Goal: Task Accomplishment & Management: Manage account settings

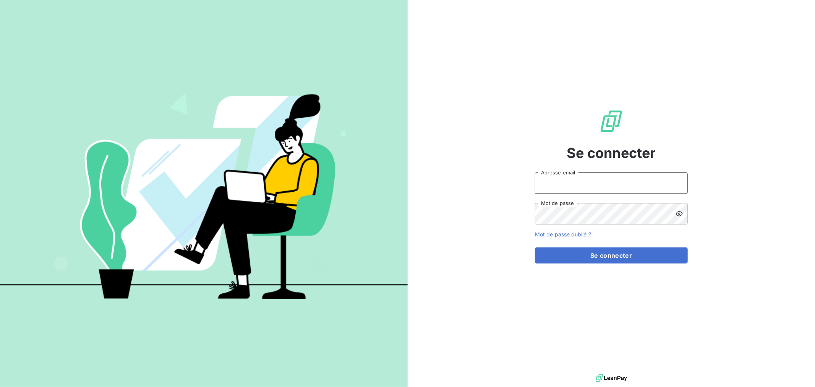
click at [595, 181] on input "Adresse email" at bounding box center [611, 182] width 153 height 21
type input "[EMAIL_ADDRESS][DOMAIN_NAME]"
click at [535, 247] on button "Se connecter" at bounding box center [611, 255] width 153 height 16
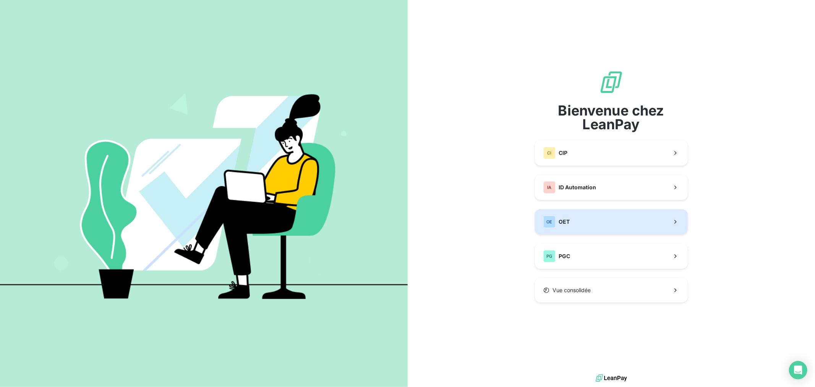
click at [589, 220] on button "OE OET" at bounding box center [611, 221] width 153 height 25
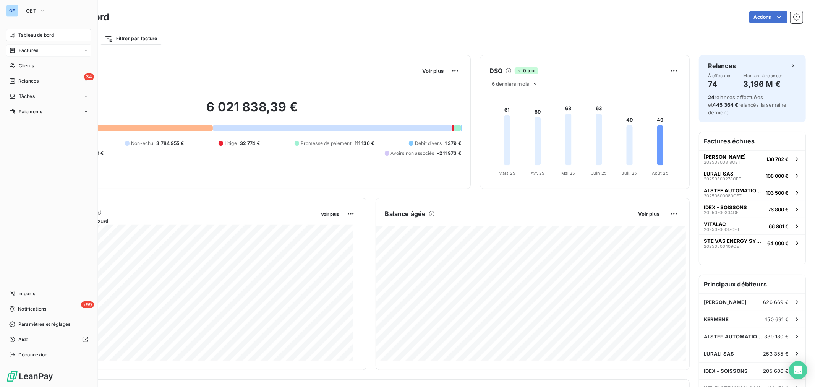
click at [26, 49] on span "Factures" at bounding box center [28, 50] width 19 height 7
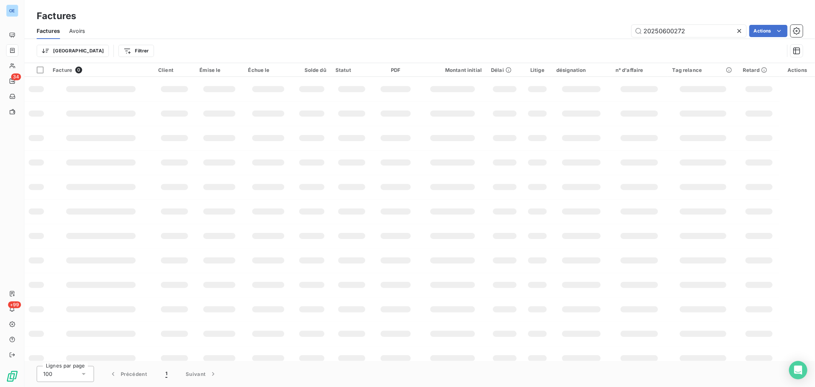
drag, startPoint x: 686, startPoint y: 33, endPoint x: 660, endPoint y: 39, distance: 27.0
click at [660, 39] on div "Factures Avoirs 20250600272 Actions Trier Filtrer" at bounding box center [419, 43] width 791 height 40
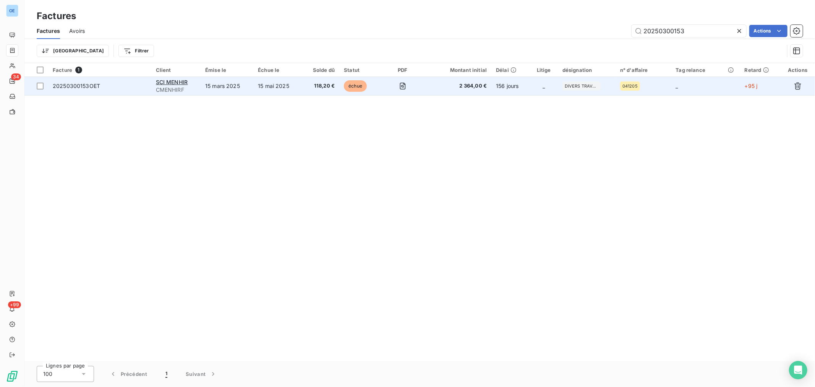
type input "20250300153"
click at [442, 87] on span "2 364,00 €" at bounding box center [458, 86] width 57 height 8
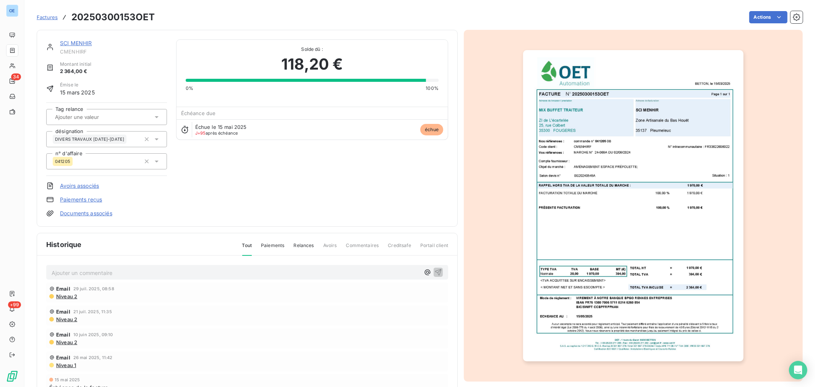
click at [342, 274] on p "Ajouter un commentaire ﻿" at bounding box center [236, 273] width 368 height 10
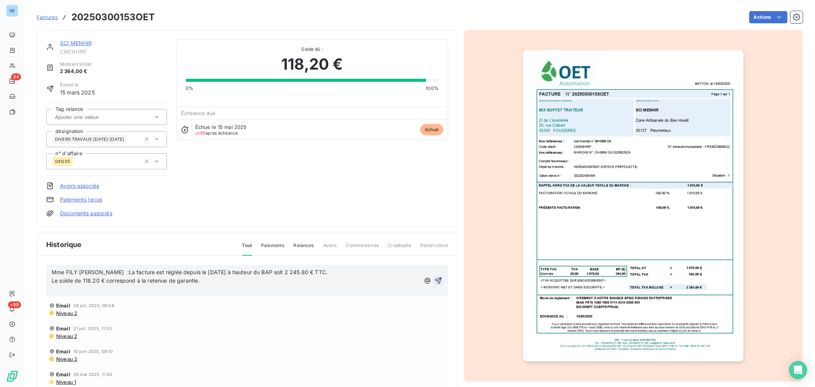
click at [434, 277] on icon "button" at bounding box center [438, 281] width 8 height 8
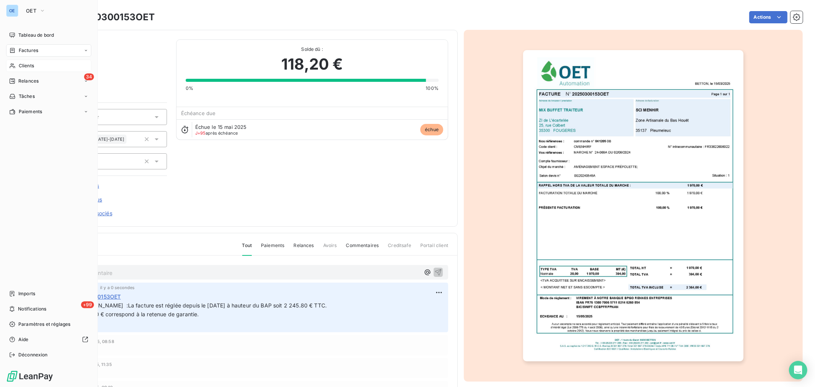
click at [20, 66] on span "Clients" at bounding box center [26, 65] width 15 height 7
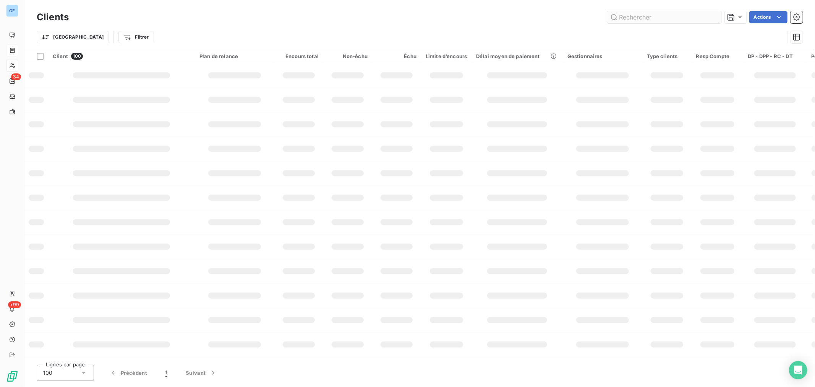
click at [637, 16] on input "text" at bounding box center [664, 17] width 115 height 12
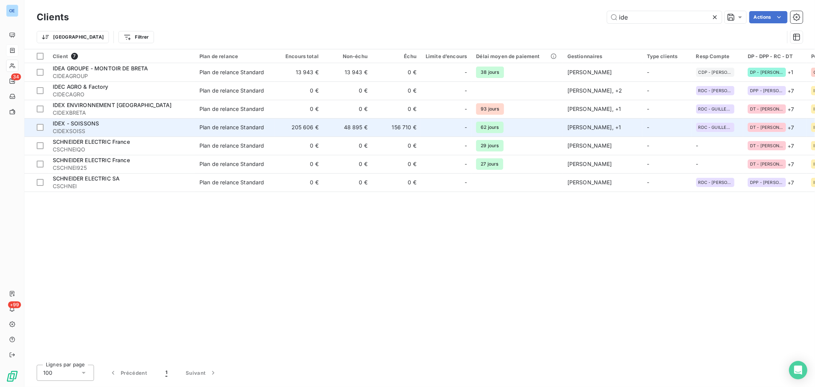
type input "ide"
click at [143, 125] on div "IDEX - SOISSONS" at bounding box center [122, 124] width 138 height 8
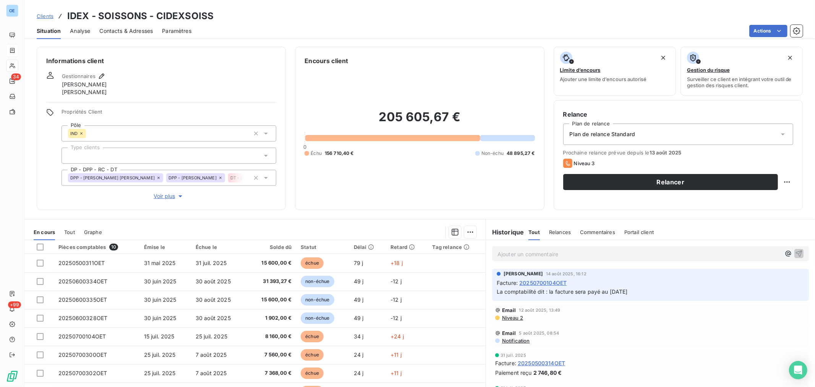
drag, startPoint x: 566, startPoint y: 247, endPoint x: 565, endPoint y: 256, distance: 9.3
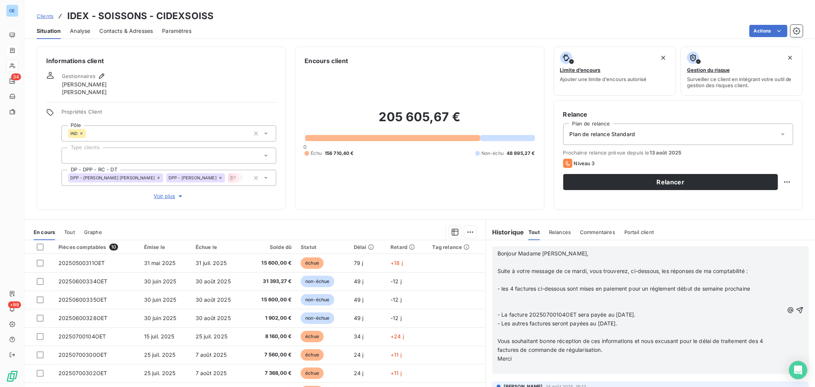
click at [497, 257] on p "Bonjour Madame Lamy," at bounding box center [640, 253] width 286 height 9
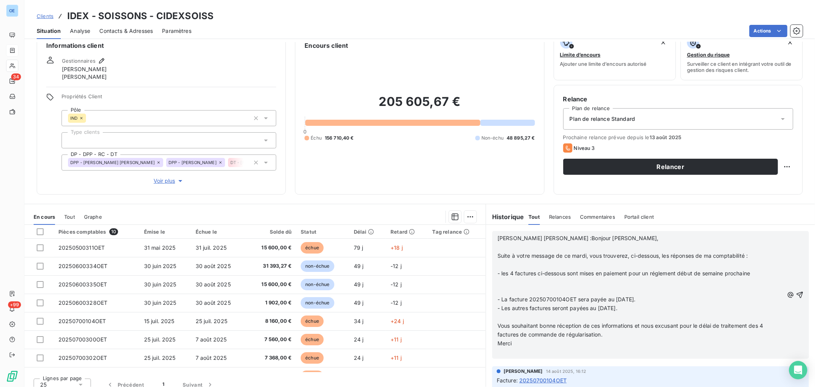
scroll to position [23, 0]
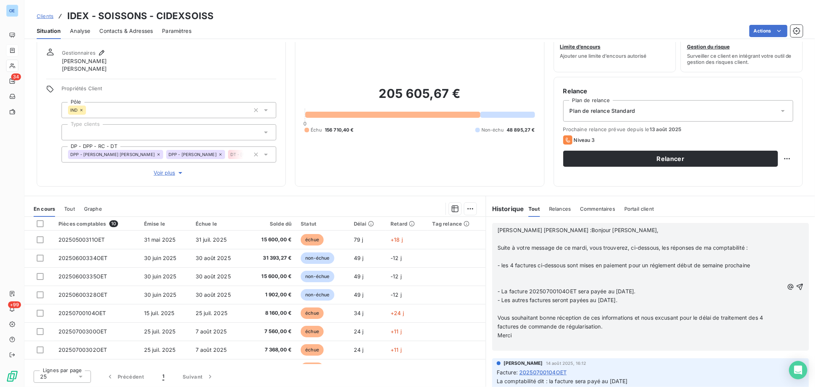
click at [796, 287] on icon "button" at bounding box center [800, 287] width 8 height 8
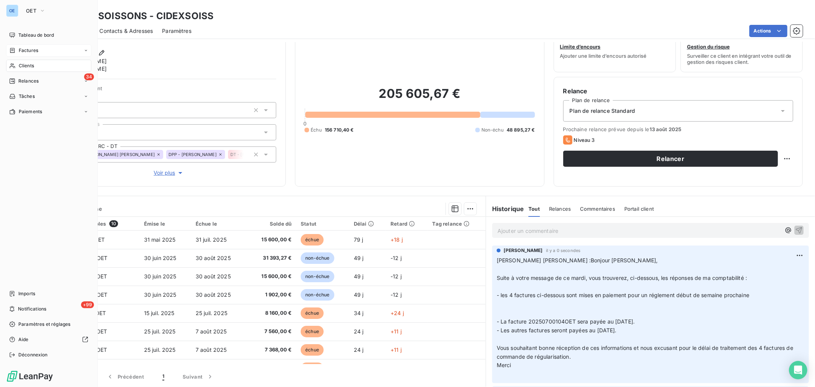
click at [28, 62] on span "Clients" at bounding box center [26, 65] width 15 height 7
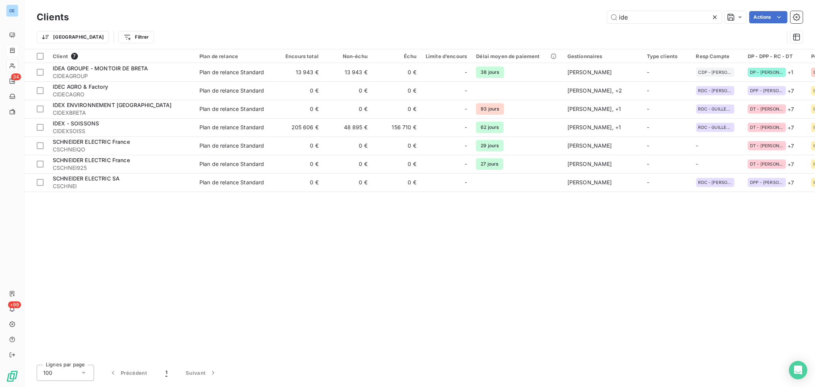
drag, startPoint x: 635, startPoint y: 18, endPoint x: 591, endPoint y: 24, distance: 44.3
click at [591, 24] on div "Clients ide Actions" at bounding box center [420, 17] width 766 height 16
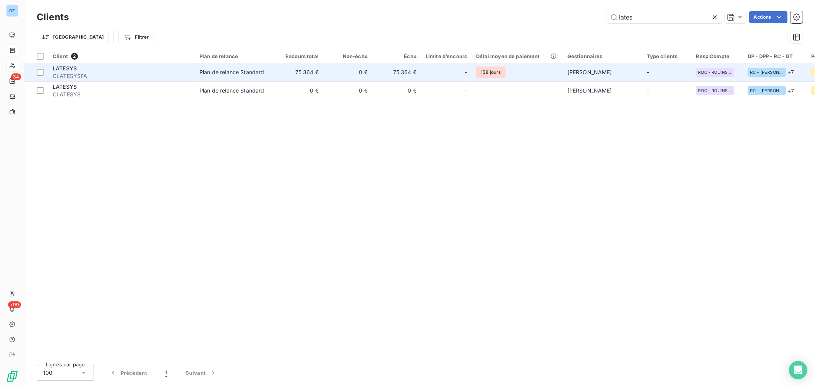
type input "lates"
click at [441, 75] on div "-" at bounding box center [446, 72] width 41 height 12
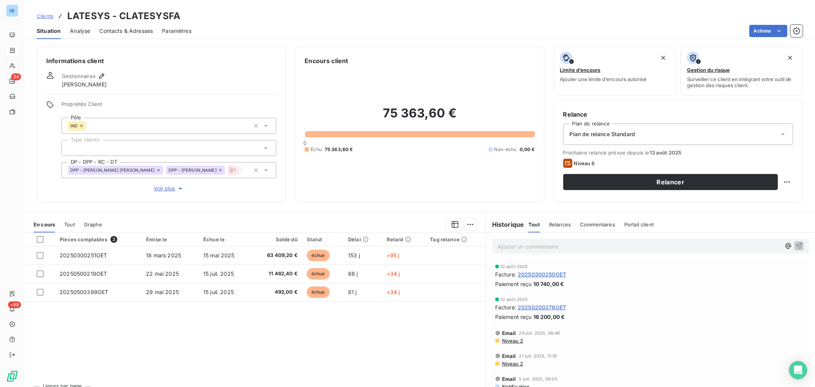
click at [545, 247] on p "Ajouter un commentaire ﻿" at bounding box center [638, 246] width 283 height 10
click at [796, 245] on icon "button" at bounding box center [799, 245] width 6 height 6
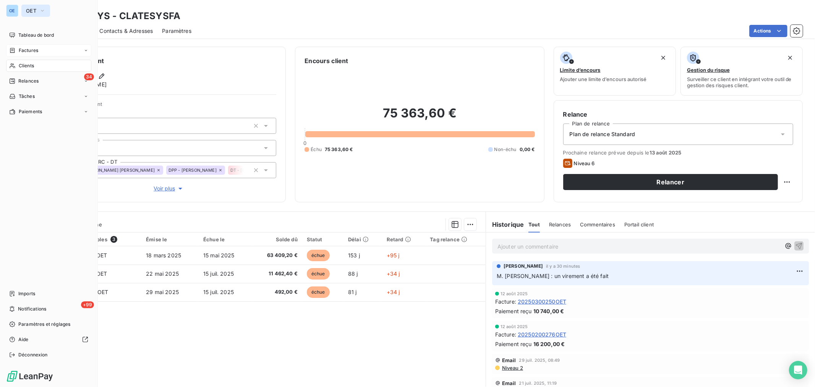
click at [44, 11] on icon "button" at bounding box center [42, 11] width 6 height 8
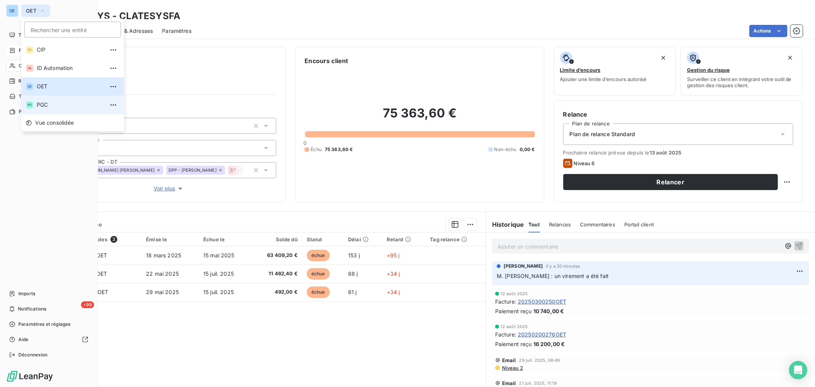
click at [63, 104] on span "PGC" at bounding box center [71, 105] width 68 height 8
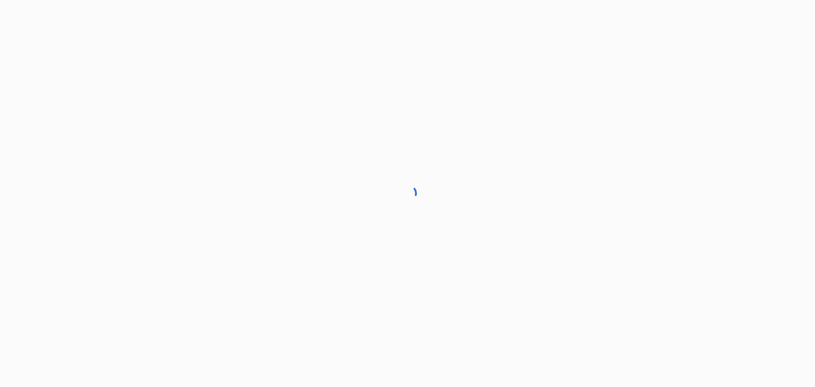
click at [29, 65] on div at bounding box center [407, 193] width 815 height 387
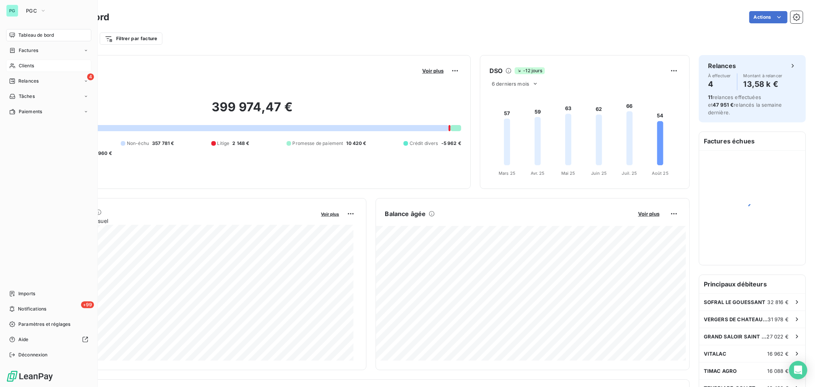
click at [23, 66] on span "Clients" at bounding box center [26, 65] width 15 height 7
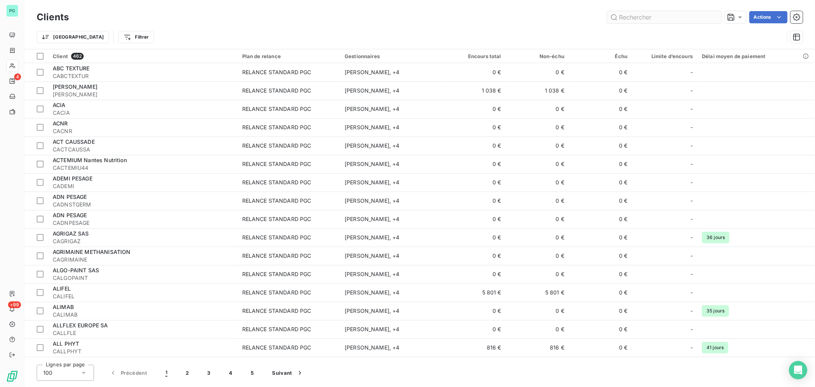
click at [633, 12] on input "text" at bounding box center [664, 17] width 115 height 12
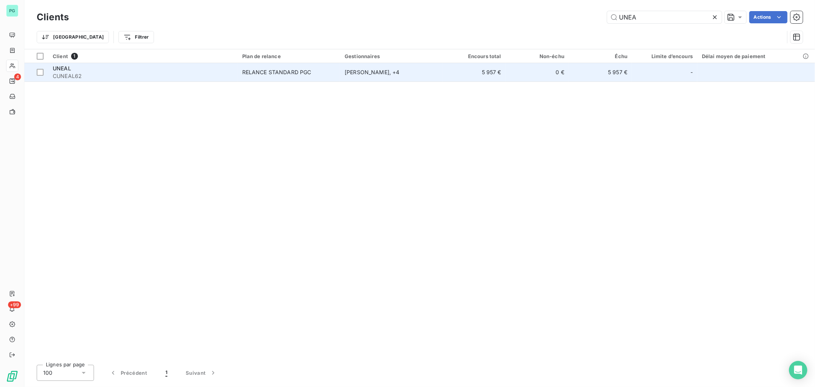
type input "UNEA"
click at [470, 71] on td "5 957 €" at bounding box center [474, 72] width 63 height 18
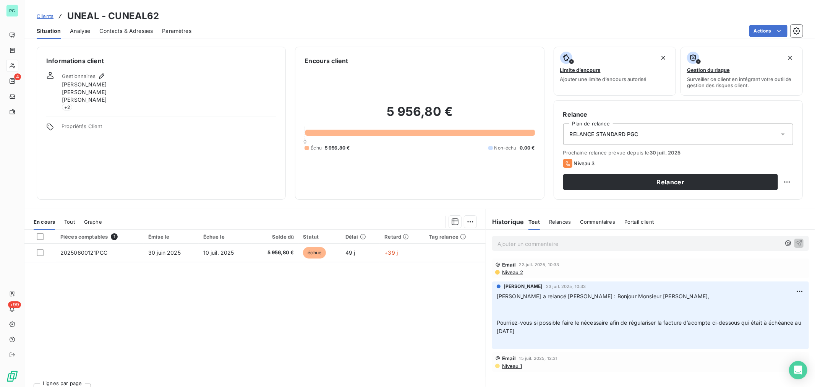
click at [534, 243] on p "Ajouter un commentaire ﻿" at bounding box center [638, 244] width 283 height 10
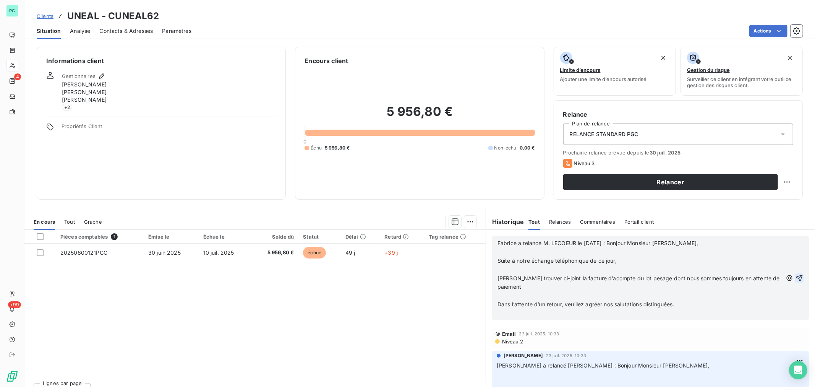
click at [796, 277] on icon "button" at bounding box center [800, 278] width 8 height 8
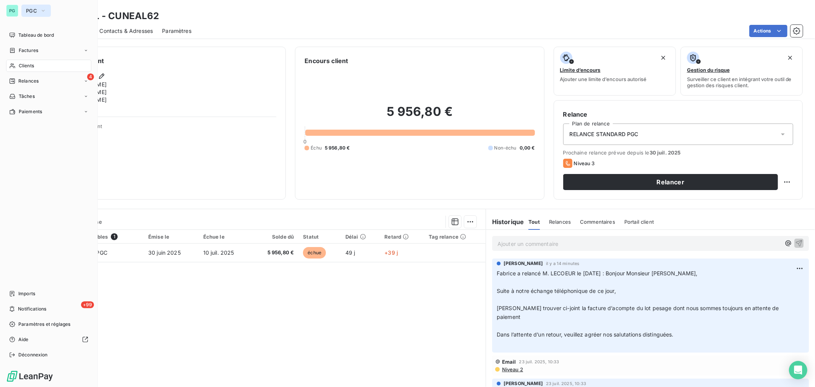
click at [44, 9] on icon "button" at bounding box center [43, 11] width 6 height 8
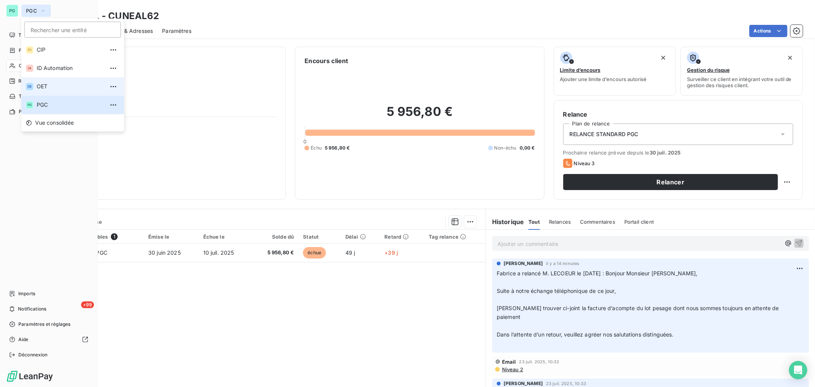
click at [46, 86] on span "OET" at bounding box center [71, 87] width 68 height 8
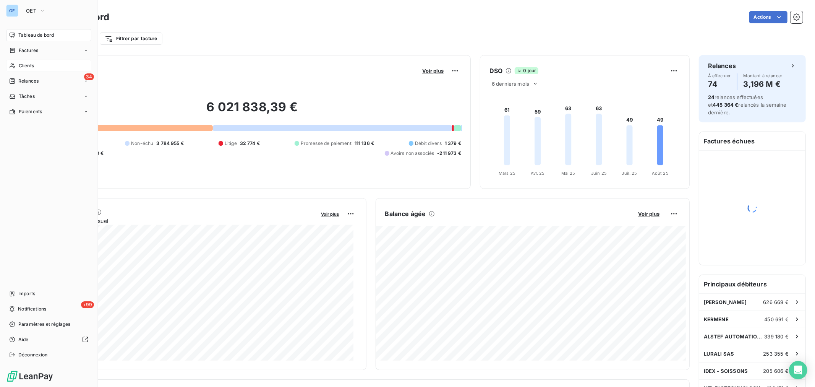
click at [31, 70] on div "Clients" at bounding box center [48, 66] width 85 height 12
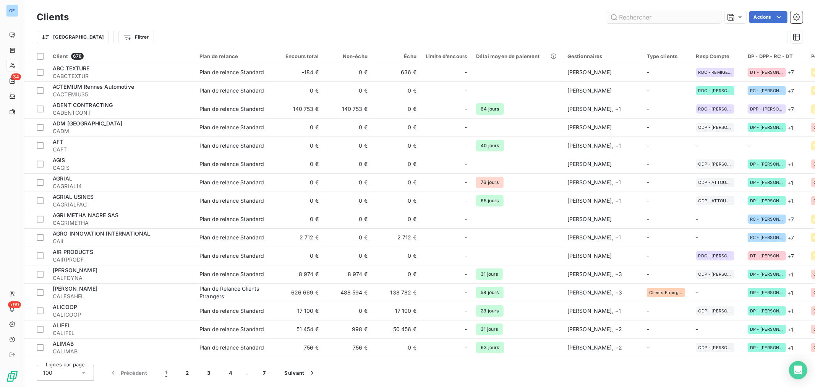
drag, startPoint x: 637, startPoint y: 17, endPoint x: 643, endPoint y: 8, distance: 10.6
click at [637, 16] on input "text" at bounding box center [664, 17] width 115 height 12
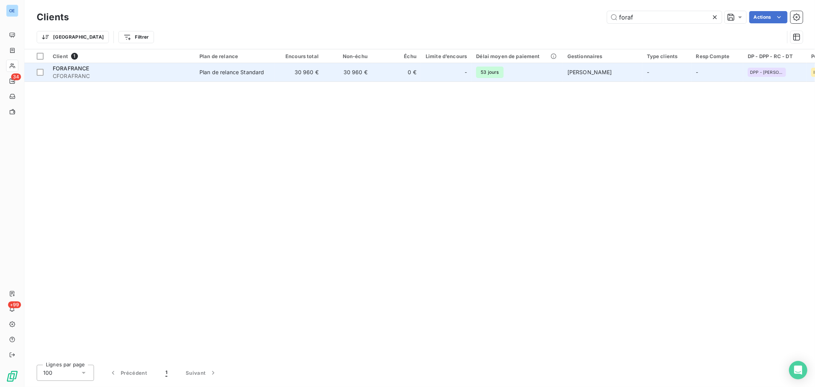
type input "foraf"
click at [453, 70] on div at bounding box center [455, 72] width 12 height 12
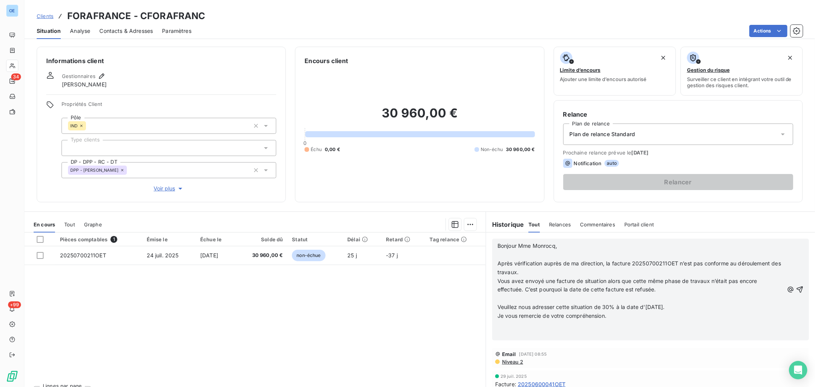
click at [497, 251] on p "﻿" at bounding box center [640, 254] width 286 height 9
click at [497, 246] on span "Bonjour Mme Monrocq," at bounding box center [527, 245] width 60 height 6
